Goal: Task Accomplishment & Management: Use online tool/utility

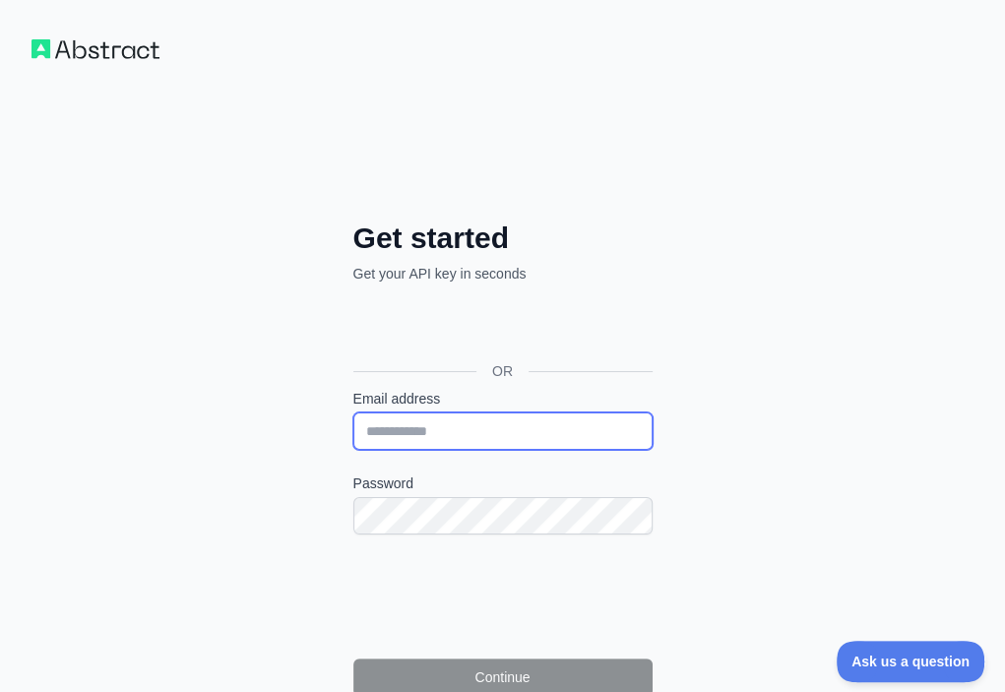
click at [353, 412] on input "Email address" at bounding box center [502, 430] width 299 height 37
paste input "**********"
type input "**********"
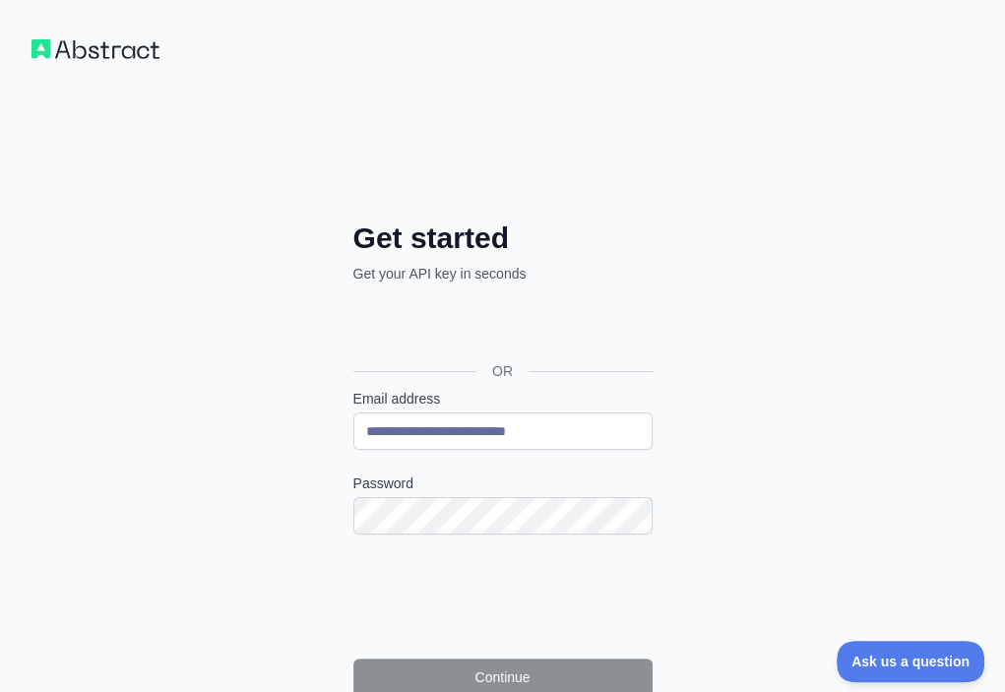
click at [353, 473] on label "Password" at bounding box center [502, 483] width 299 height 20
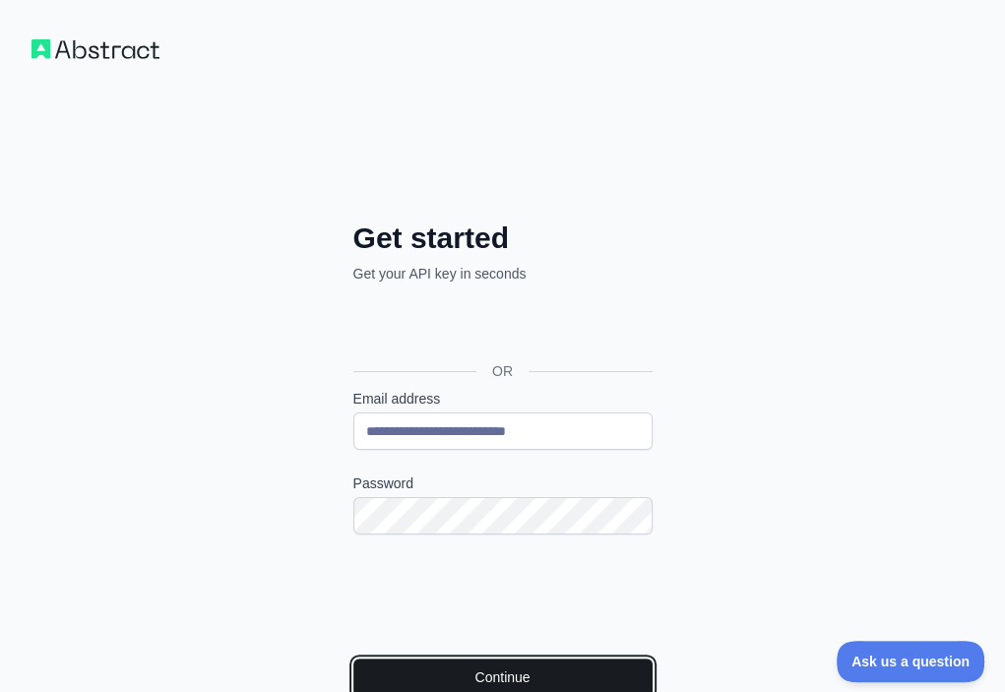
click at [353, 659] on button "Continue" at bounding box center [502, 677] width 299 height 37
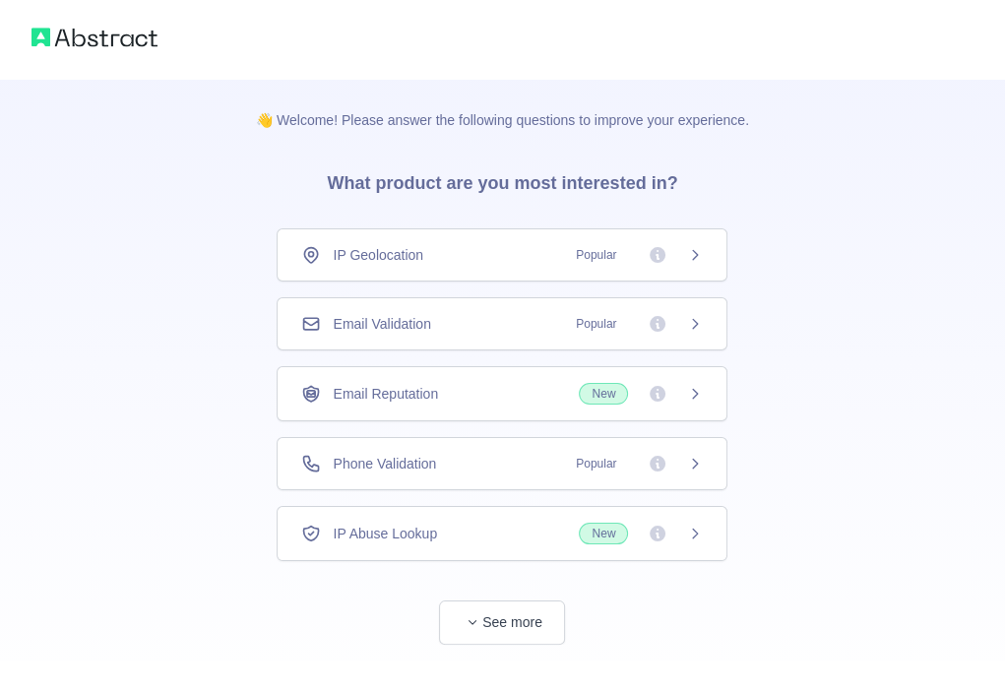
click at [457, 328] on div "Email Validation Popular" at bounding box center [502, 324] width 402 height 20
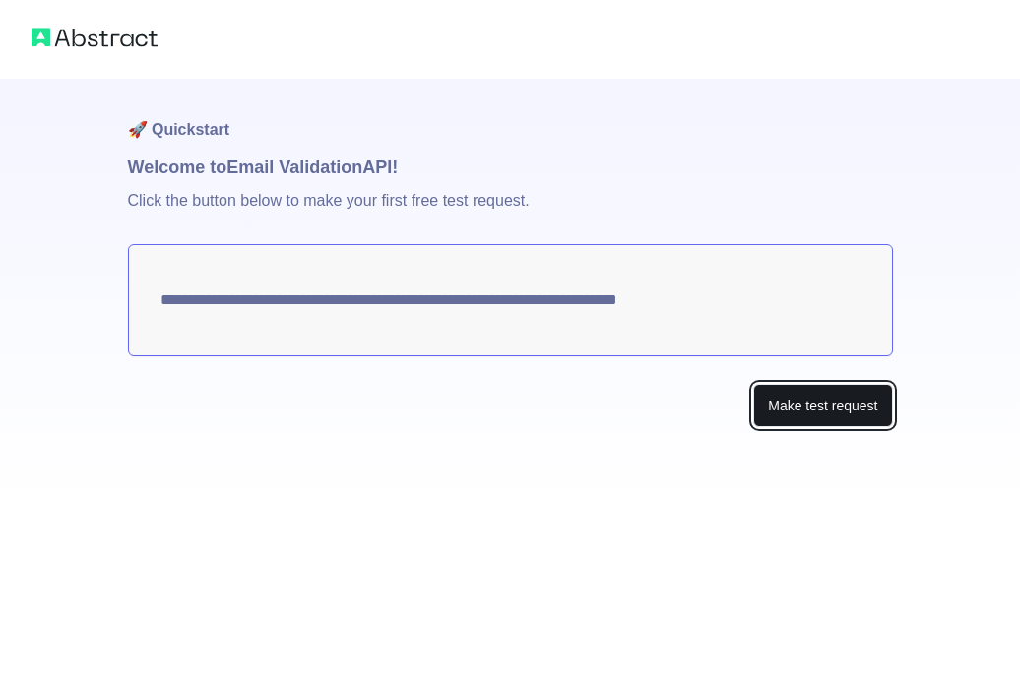
click at [835, 398] on button "Make test request" at bounding box center [822, 406] width 139 height 44
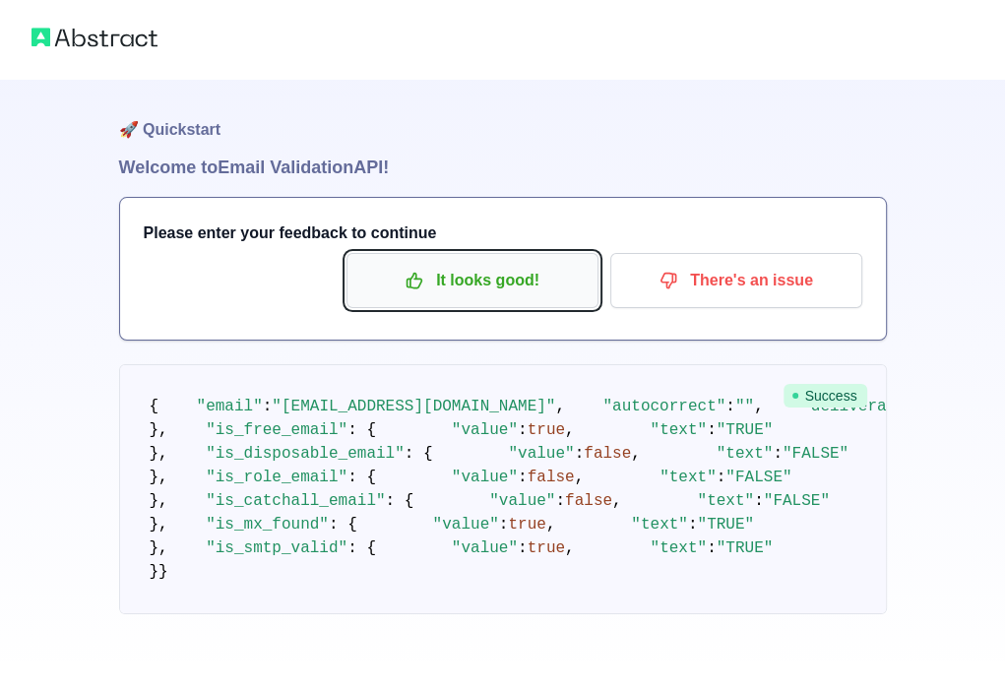
click at [457, 295] on p "It looks good!" at bounding box center [472, 280] width 222 height 33
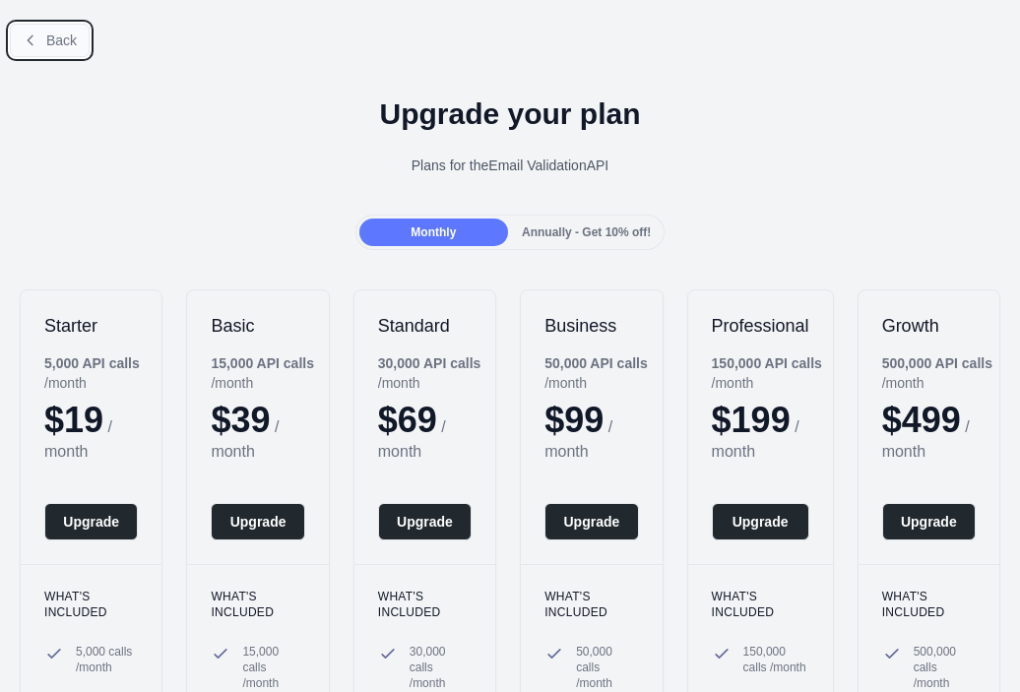
click at [54, 38] on span "Back" at bounding box center [61, 40] width 31 height 16
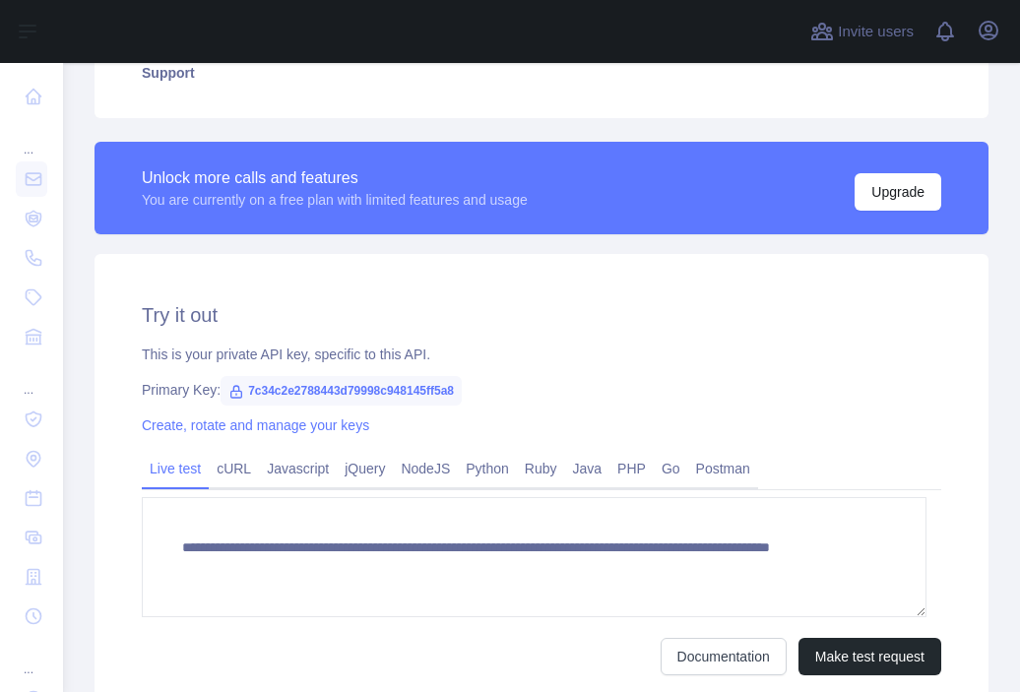
scroll to position [591, 0]
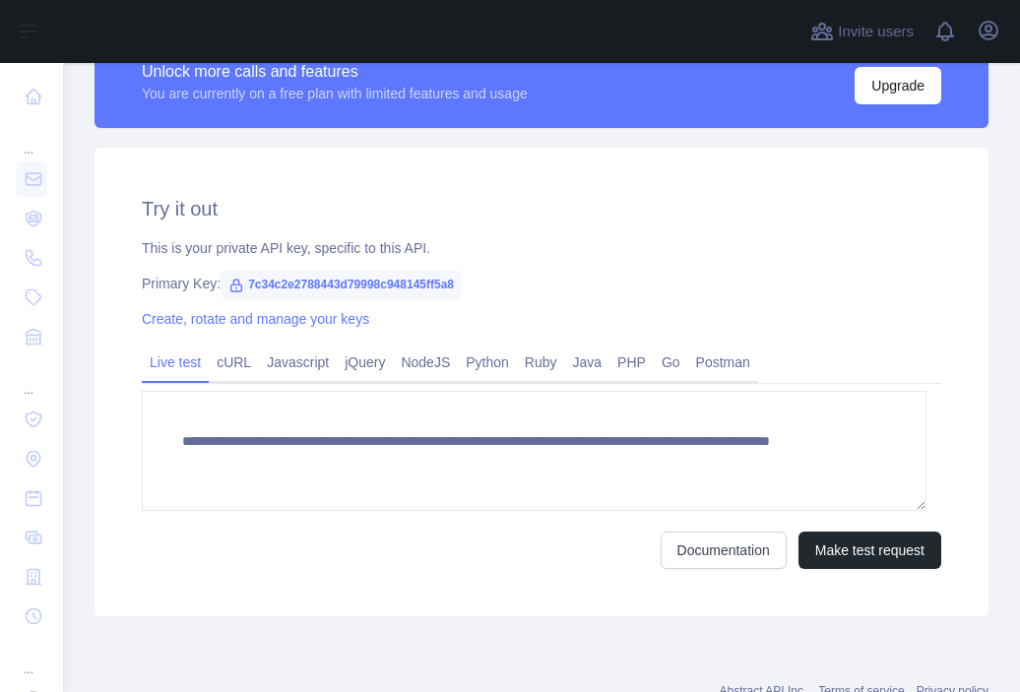
click at [379, 283] on span "7c34c2e2788443d79998c948145ff5a8" at bounding box center [340, 285] width 241 height 30
copy span "7c34c2e2788443d79998c948145ff5a8"
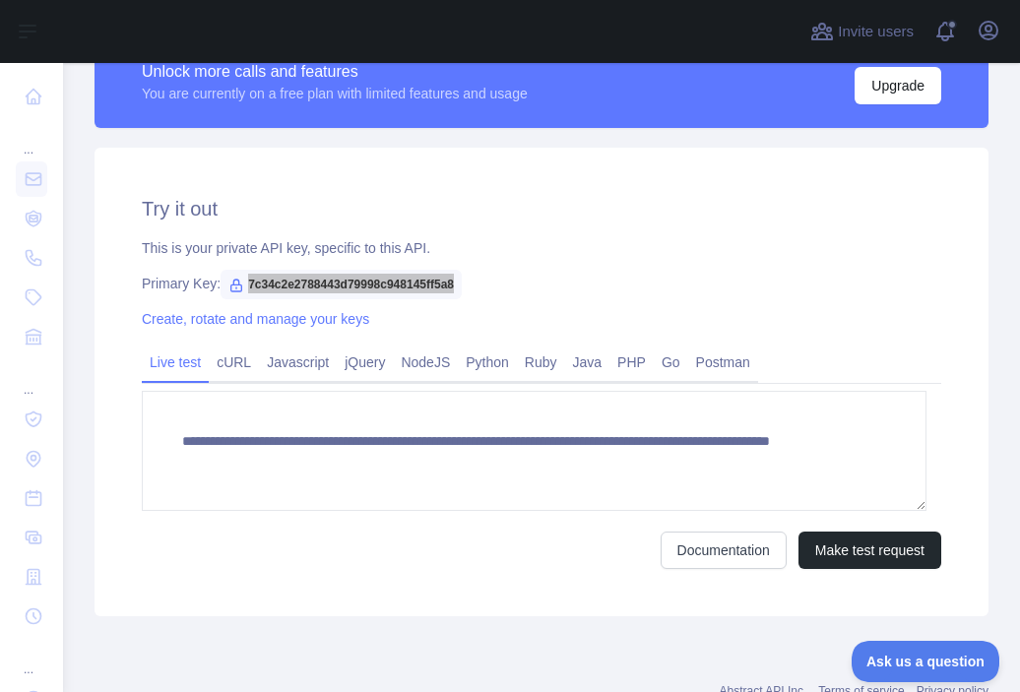
scroll to position [0, 0]
